Goal: Information Seeking & Learning: Learn about a topic

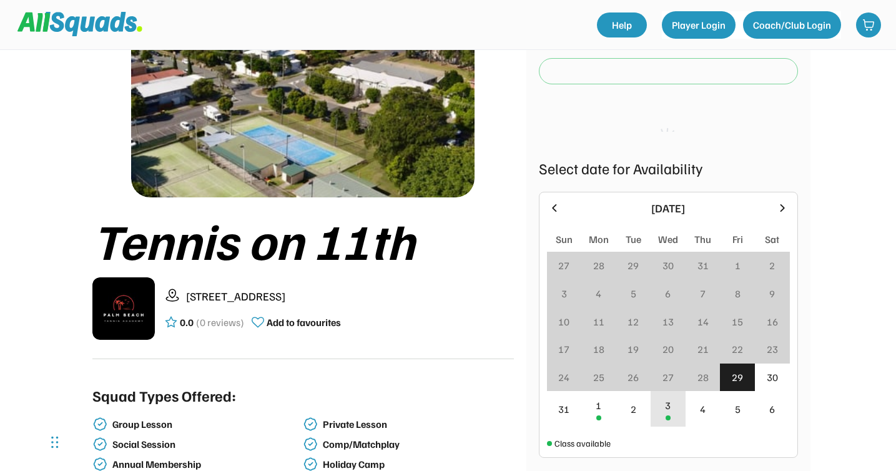
scroll to position [167, 0]
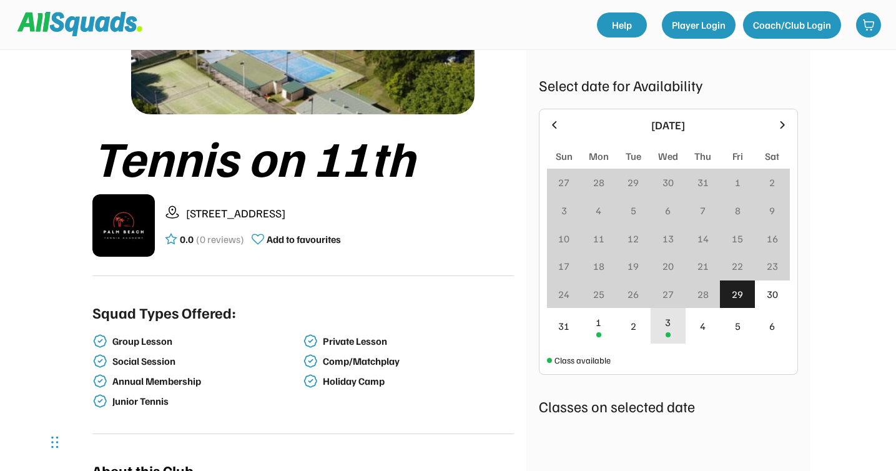
click at [598, 322] on div "1" at bounding box center [599, 322] width 6 height 15
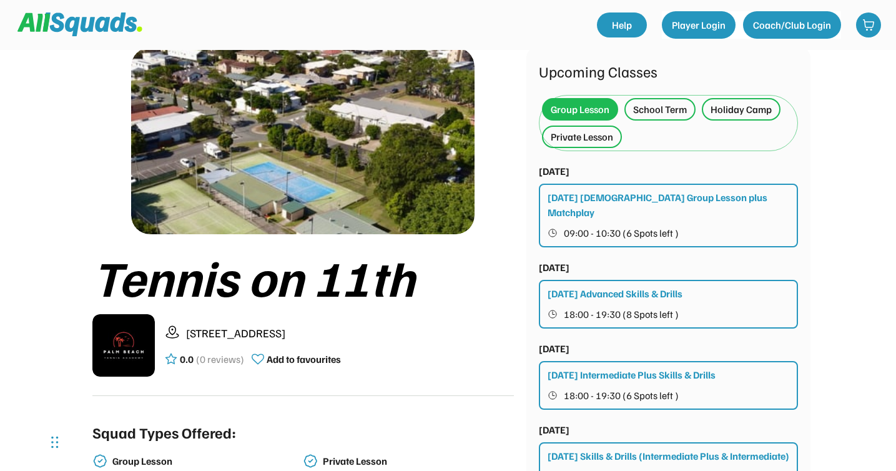
scroll to position [41, 0]
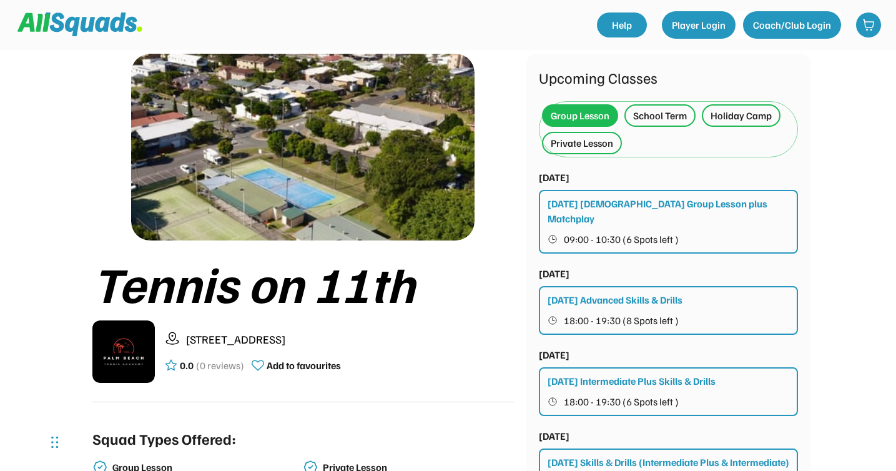
click at [587, 114] on div "Group Lesson" at bounding box center [580, 115] width 59 height 15
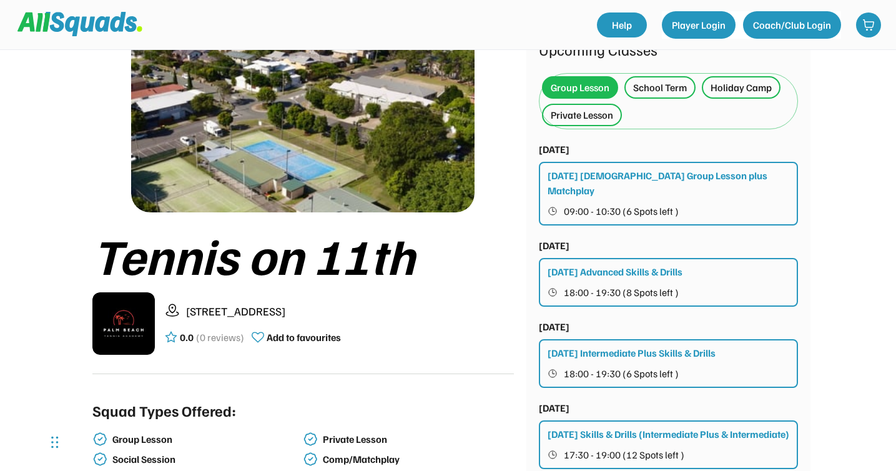
scroll to position [72, 0]
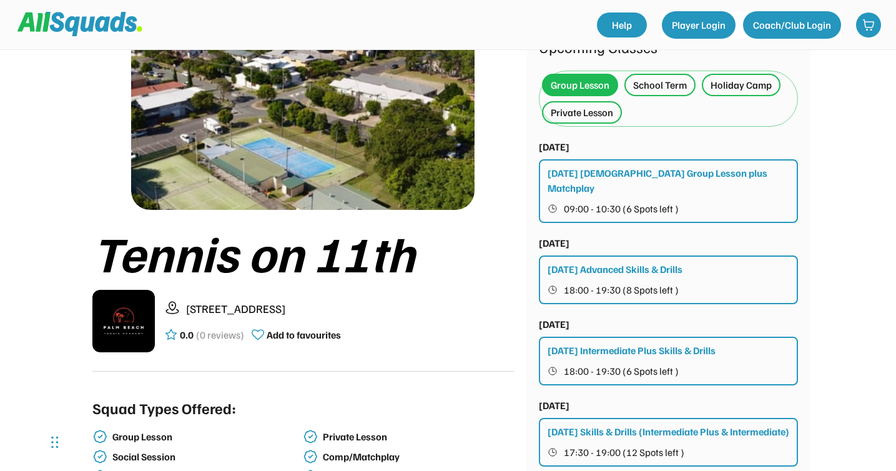
click at [641, 82] on div "School Term" at bounding box center [660, 84] width 54 height 15
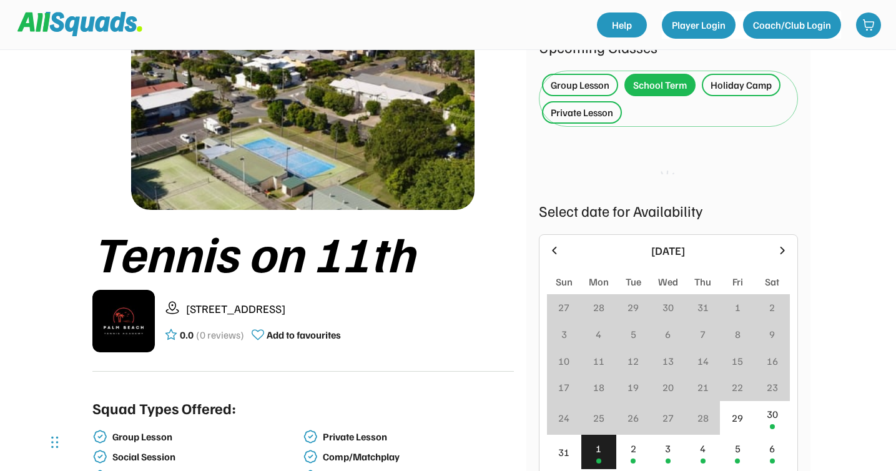
click at [591, 84] on div "Group Lesson" at bounding box center [580, 84] width 59 height 15
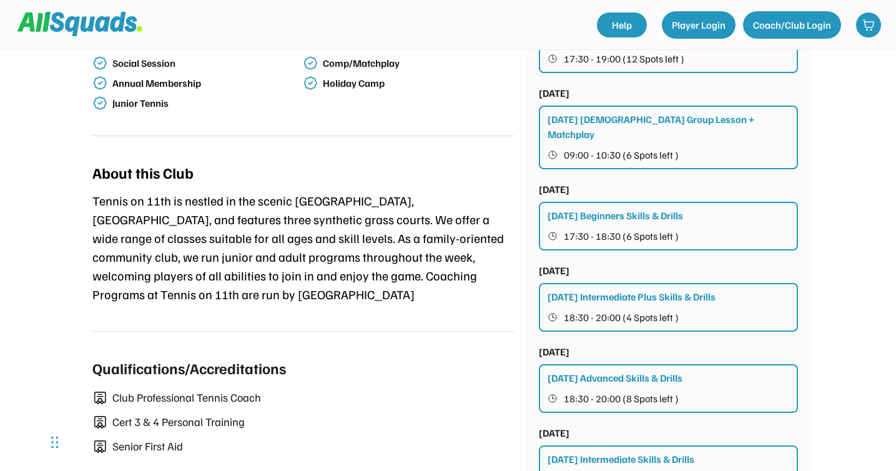
scroll to position [453, 0]
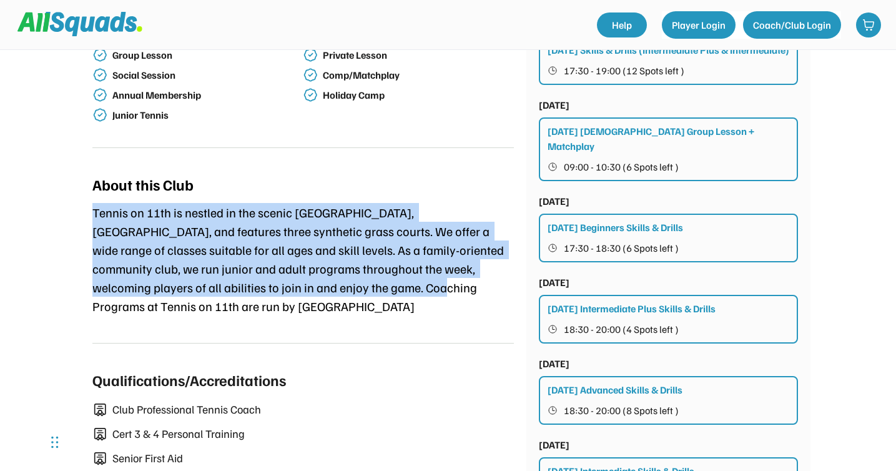
drag, startPoint x: 308, startPoint y: 247, endPoint x: 310, endPoint y: 187, distance: 60.0
click at [310, 186] on div "About this Club Tennis on 11th is nestled in the scenic [GEOGRAPHIC_DATA], [GEO…" at bounding box center [303, 253] width 422 height 181
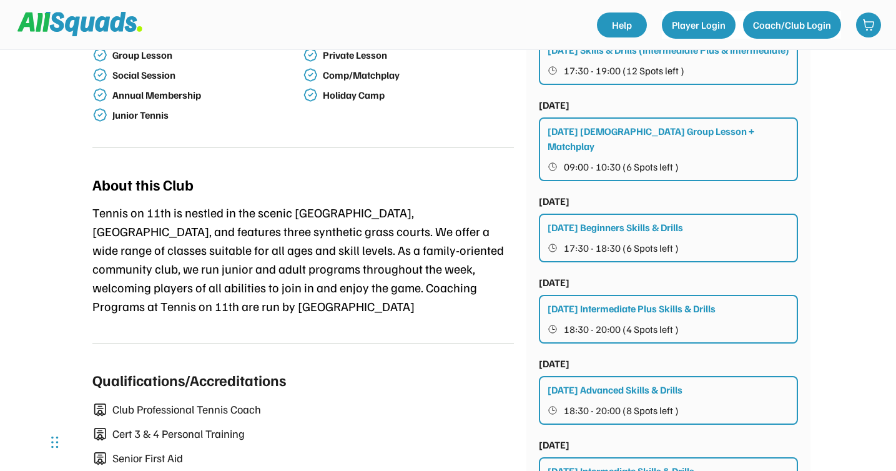
click at [315, 315] on div "Tennis on 11th is nestled in the scenic [GEOGRAPHIC_DATA], [GEOGRAPHIC_DATA], a…" at bounding box center [303, 259] width 422 height 112
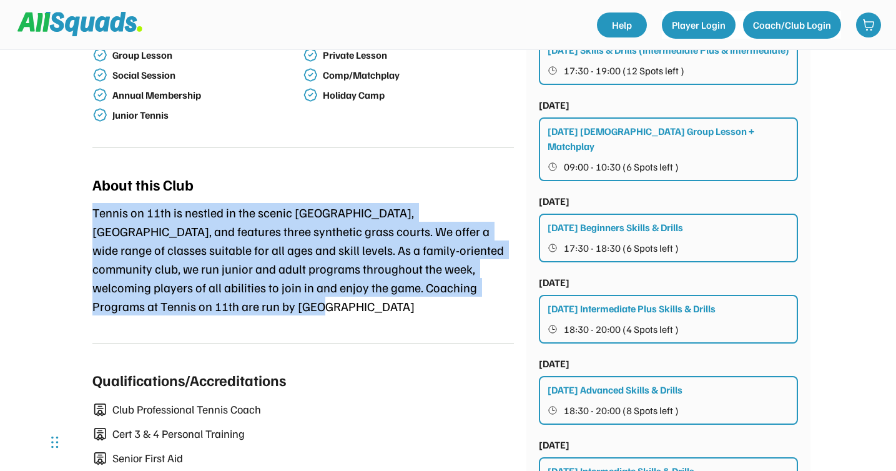
drag, startPoint x: 312, startPoint y: 313, endPoint x: 317, endPoint y: 155, distance: 158.1
click at [315, 157] on div "Tennis on [STREET_ADDRESS] 0.0 (0 reviews) Add to favourites Squad Types Offere…" at bounding box center [303, 62] width 422 height 843
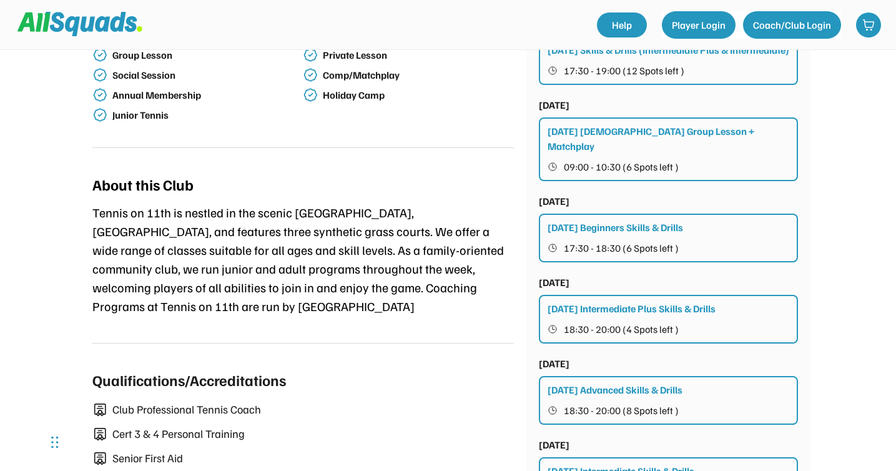
click at [317, 155] on div "Tennis on [STREET_ADDRESS] 0.0 (0 reviews) Add to favourites Squad Types Offere…" at bounding box center [303, 62] width 422 height 843
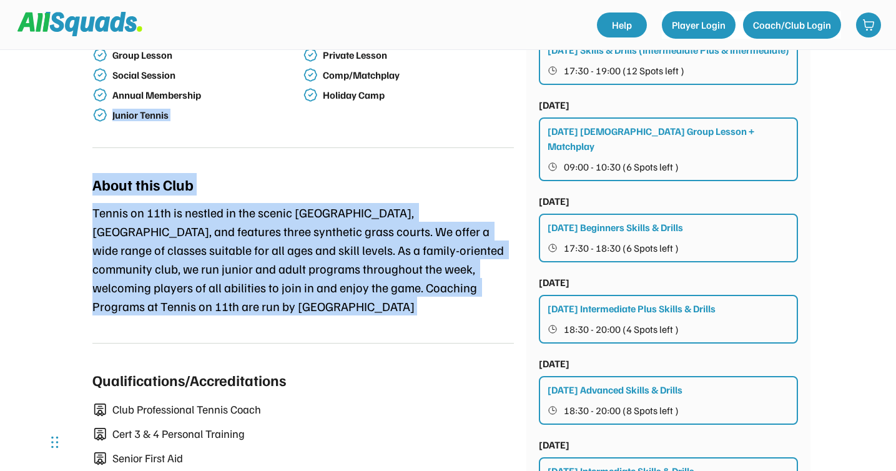
drag, startPoint x: 317, startPoint y: 155, endPoint x: 349, endPoint y: 290, distance: 138.8
click at [347, 286] on div "Tennis on [STREET_ADDRESS] 0.0 (0 reviews) Add to favourites Squad Types Offere…" at bounding box center [303, 62] width 422 height 843
click at [349, 290] on div "Tennis on 11th is nestled in the scenic [GEOGRAPHIC_DATA], [GEOGRAPHIC_DATA], a…" at bounding box center [303, 259] width 422 height 112
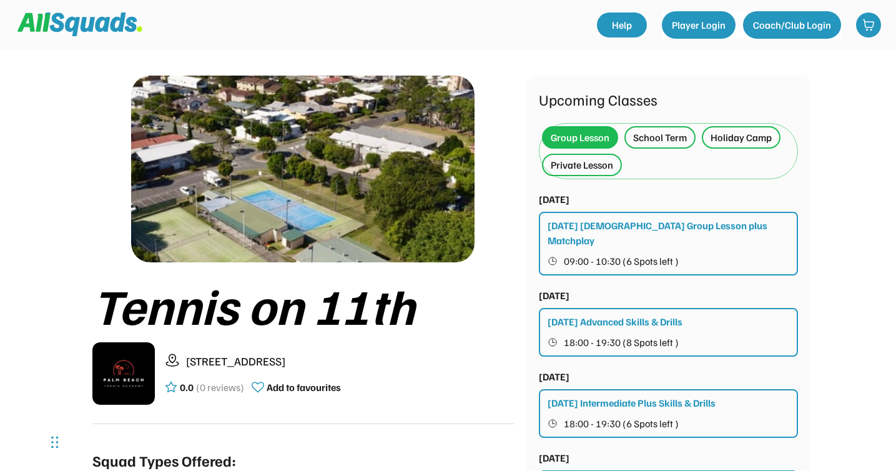
scroll to position [34, 0]
